Goal: Find specific page/section: Find specific page/section

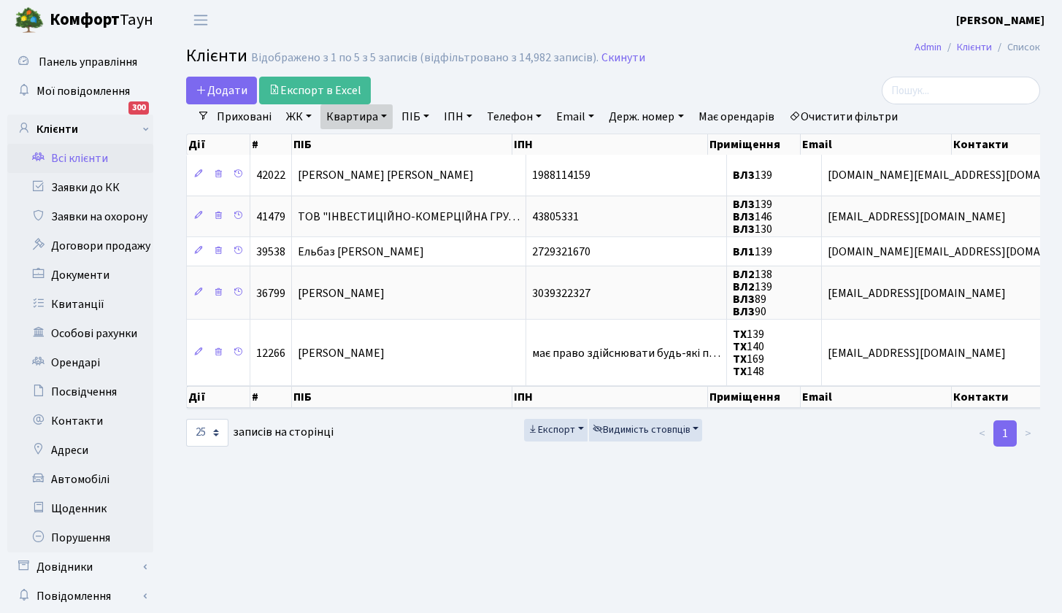
select select "25"
click at [803, 33] on header "Комфорт Таун Тараненко Я. У. Мій обліковий запис Вийти" at bounding box center [531, 20] width 1062 height 40
click at [101, 157] on link "Всі клієнти" at bounding box center [80, 158] width 146 height 29
select select "25"
click at [91, 154] on link "Всі клієнти" at bounding box center [80, 158] width 146 height 29
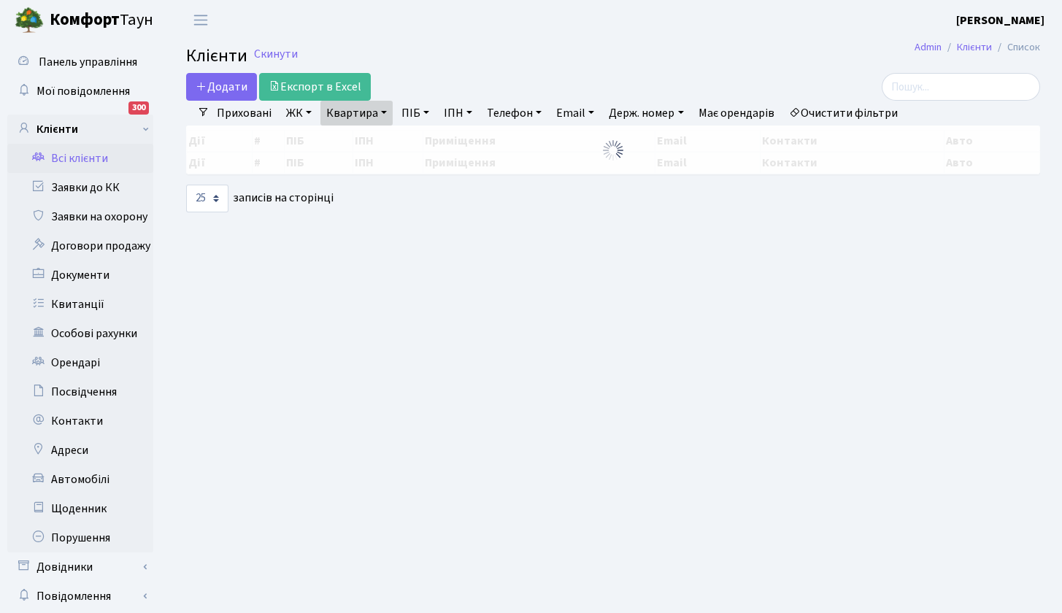
select select "25"
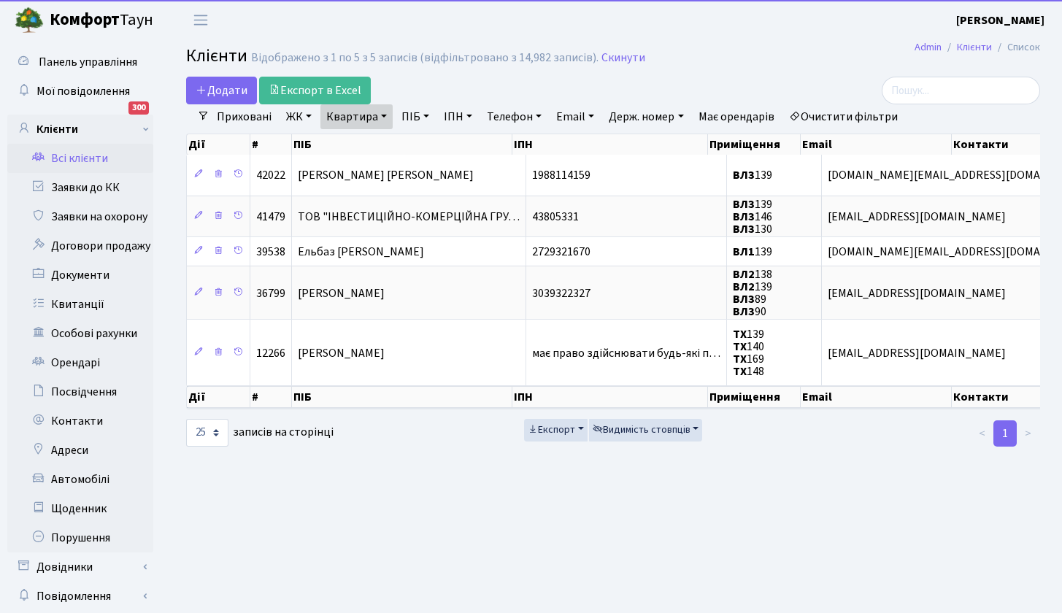
click at [368, 120] on link "Квартира" at bounding box center [356, 116] width 72 height 25
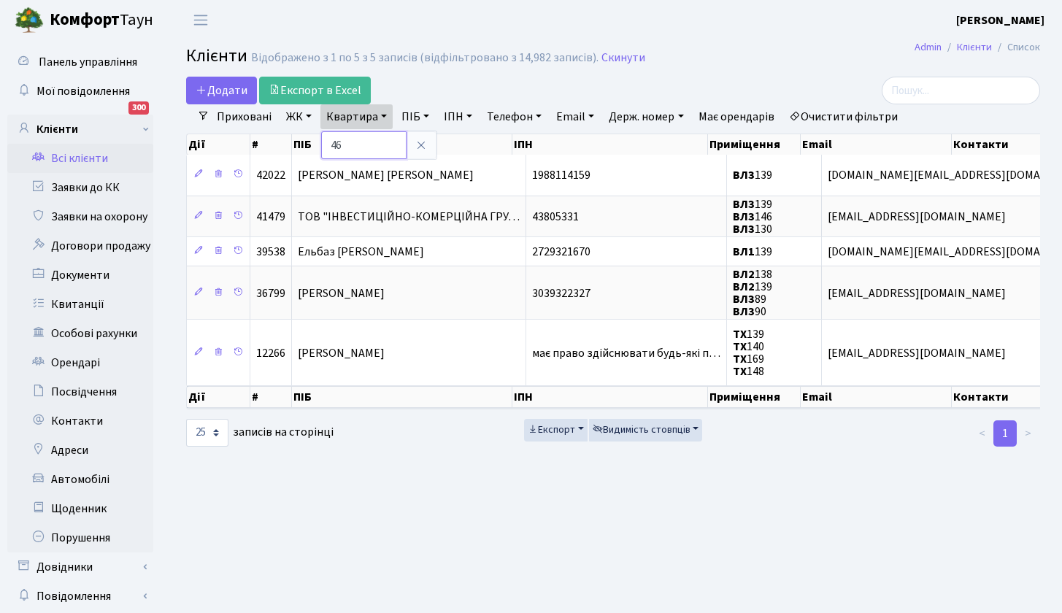
type input "46"
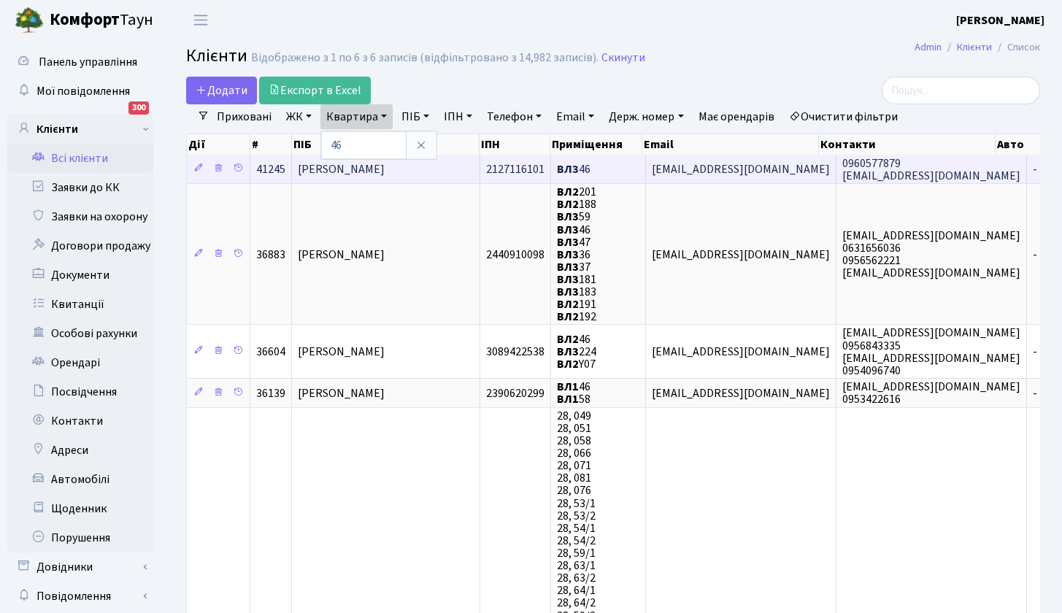
click at [373, 169] on span "Колос [PERSON_NAME]" at bounding box center [341, 169] width 87 height 16
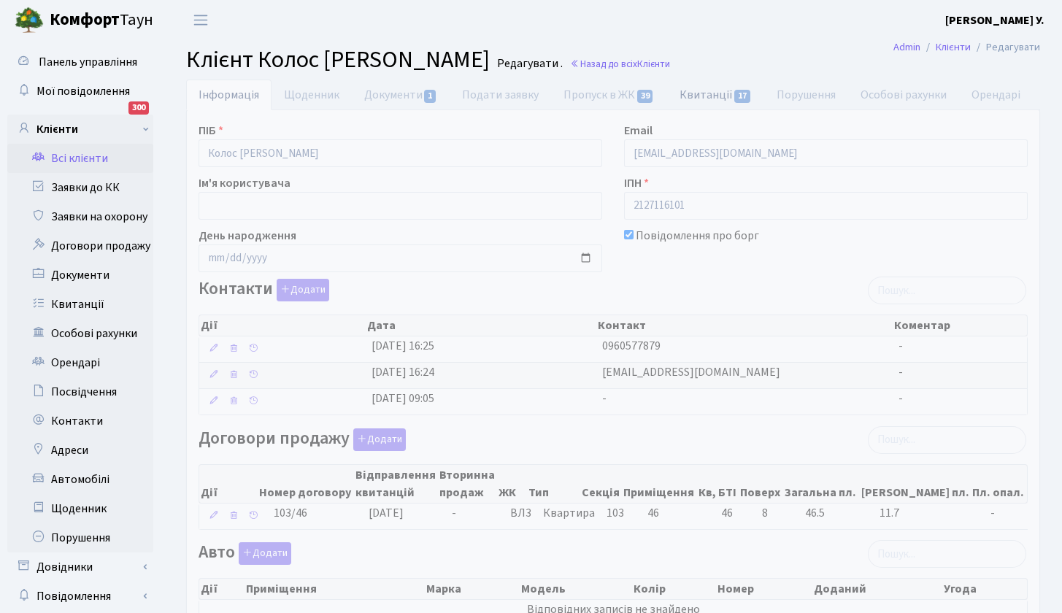
click at [720, 93] on link "Квитанції 17" at bounding box center [715, 95] width 97 height 30
select select "25"
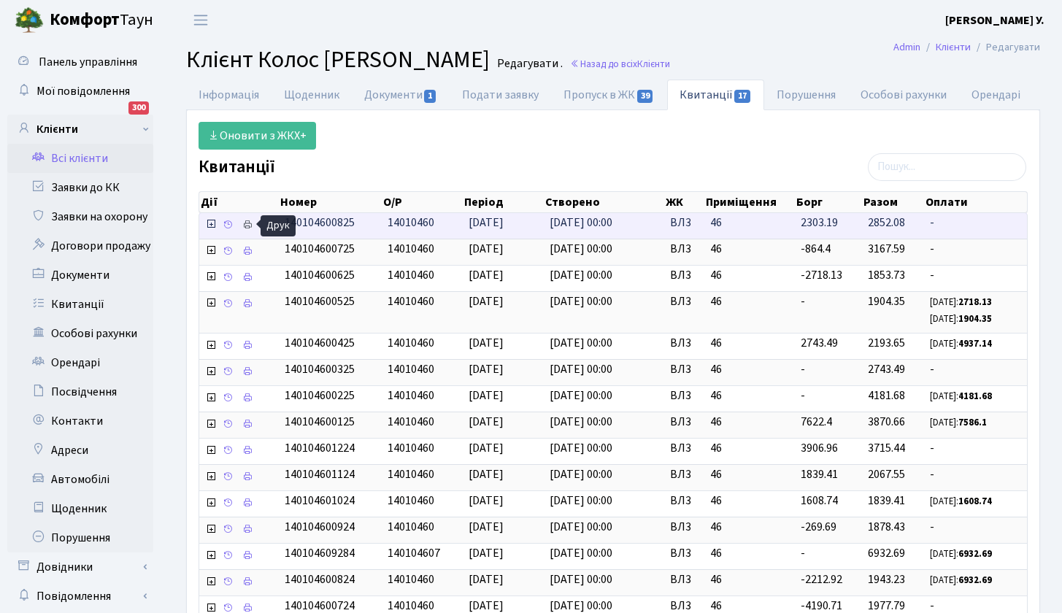
click at [250, 223] on icon at bounding box center [247, 225] width 10 height 10
